Goal: Information Seeking & Learning: Find specific fact

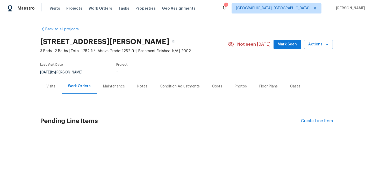
click at [52, 91] on div "Visits" at bounding box center [50, 85] width 21 height 15
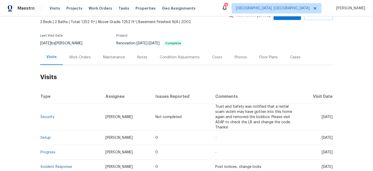
scroll to position [28, 0]
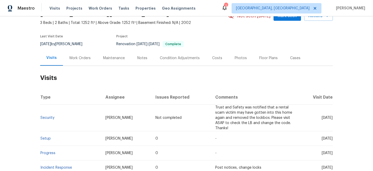
click at [42, 114] on td "Security" at bounding box center [70, 117] width 61 height 27
click at [43, 117] on link "Security" at bounding box center [47, 118] width 14 height 4
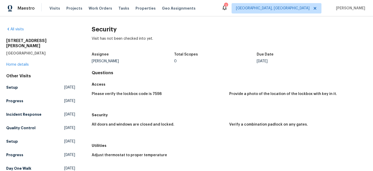
click at [123, 100] on figure "Please verify the lockbox code is 7598" at bounding box center [161, 99] width 138 height 15
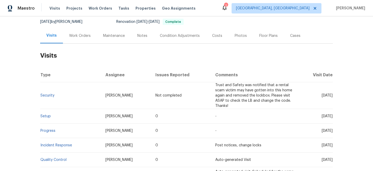
scroll to position [50, 0]
click at [50, 112] on td "Setup" at bounding box center [70, 116] width 61 height 15
click at [49, 114] on td "Setup" at bounding box center [70, 116] width 61 height 15
click at [47, 117] on link "Setup" at bounding box center [45, 116] width 10 height 4
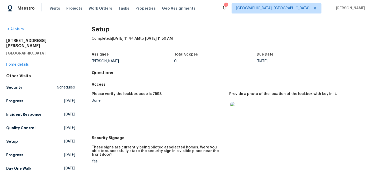
click at [239, 110] on img at bounding box center [238, 110] width 17 height 17
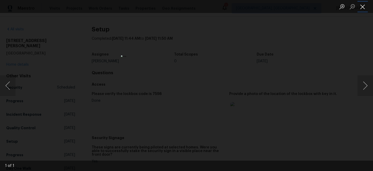
click at [364, 7] on button "Close lightbox" at bounding box center [362, 6] width 10 height 9
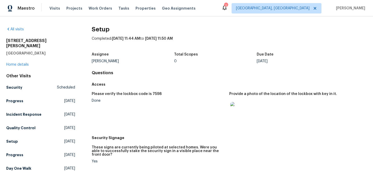
click at [233, 109] on img at bounding box center [238, 110] width 17 height 17
